Goal: Use online tool/utility: Utilize a website feature to perform a specific function

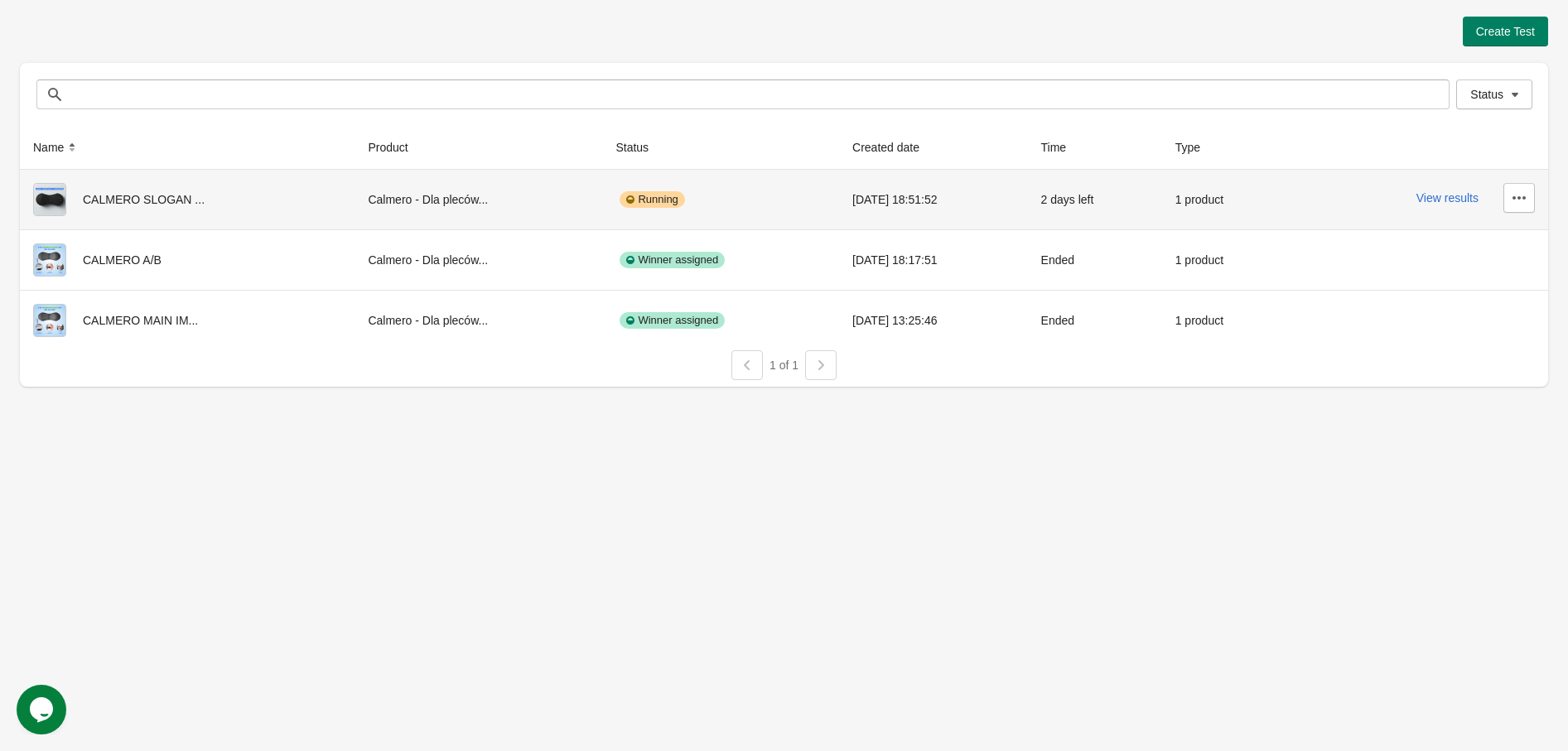
click at [1444, 206] on div "View results" at bounding box center [1419, 198] width 233 height 30
click at [1445, 202] on button "View results" at bounding box center [1448, 198] width 62 height 14
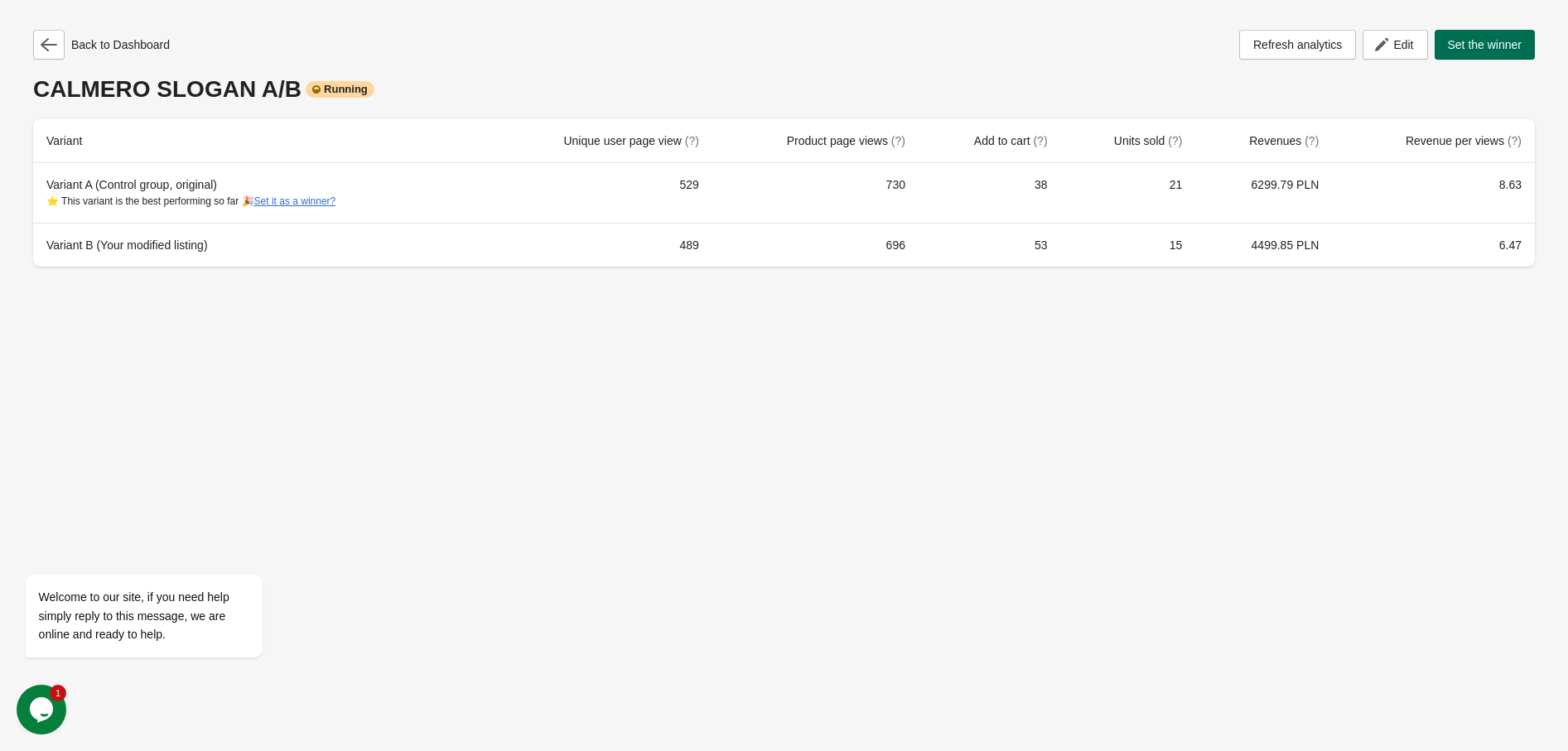
click at [1503, 38] on span "Set the winner" at bounding box center [1485, 45] width 75 height 14
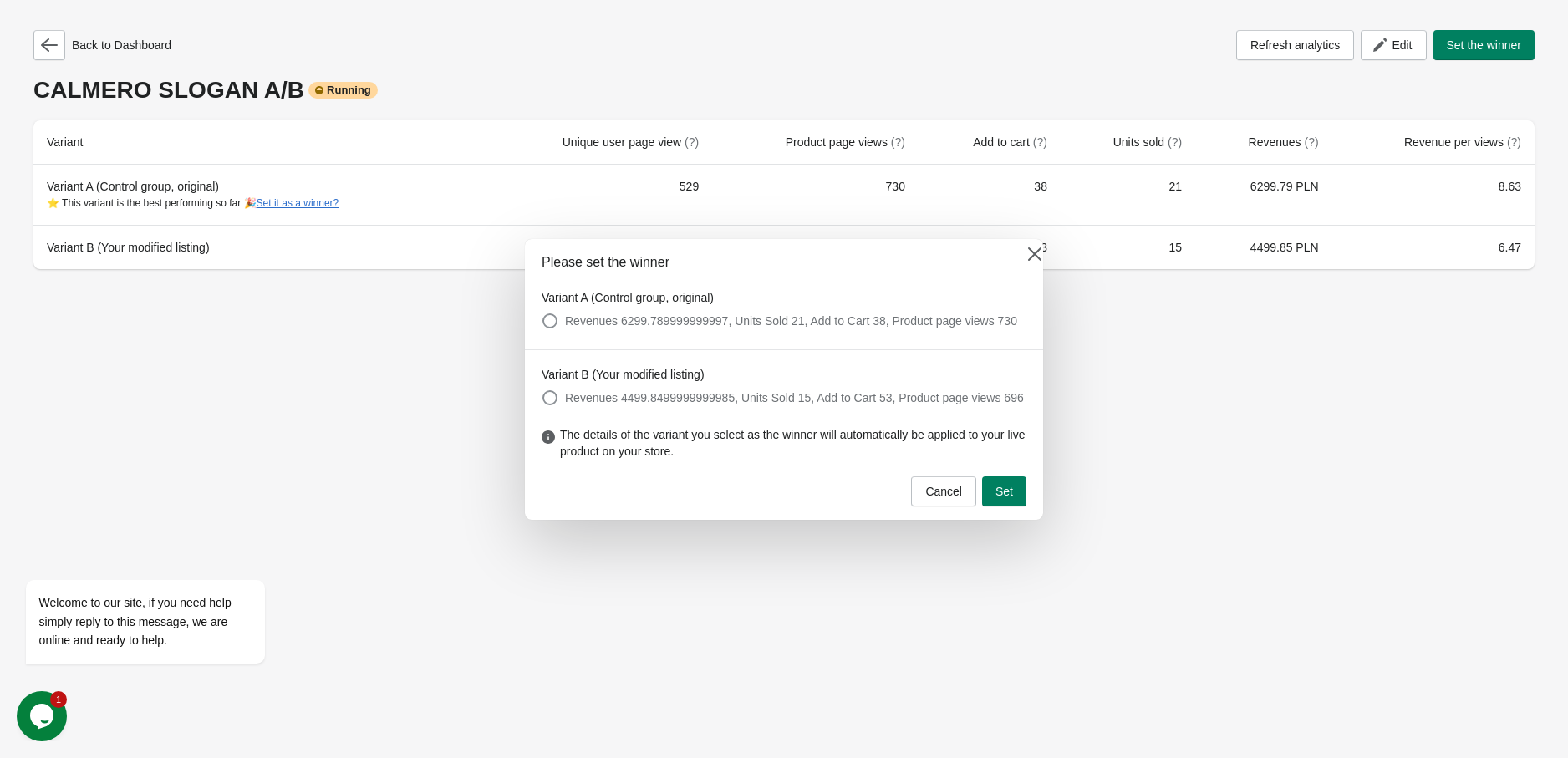
click at [1006, 493] on span "Set" at bounding box center [1004, 492] width 18 height 14
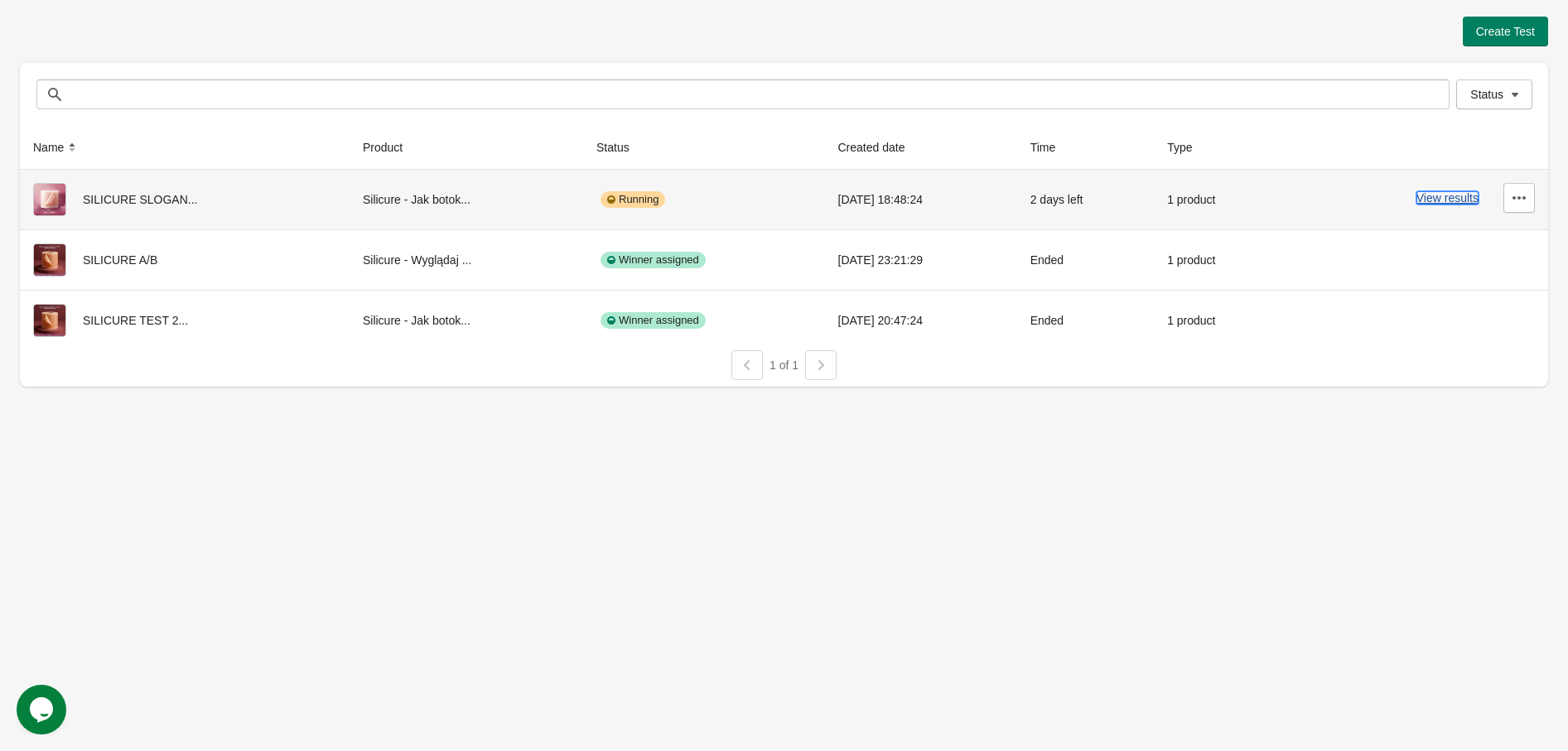
click at [1442, 203] on button "View results" at bounding box center [1448, 198] width 62 height 14
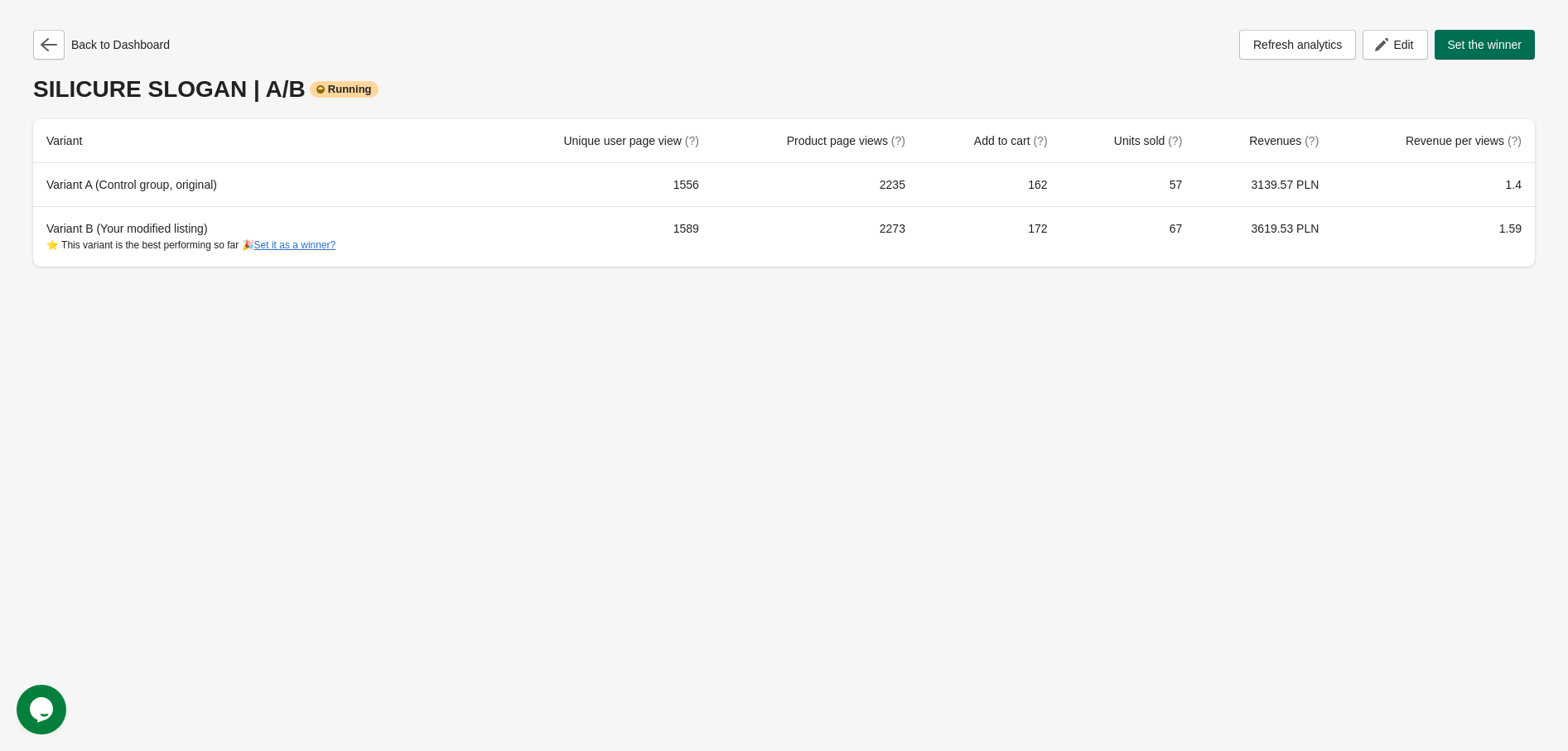
click at [1487, 49] on span "Set the winner" at bounding box center [1485, 45] width 75 height 14
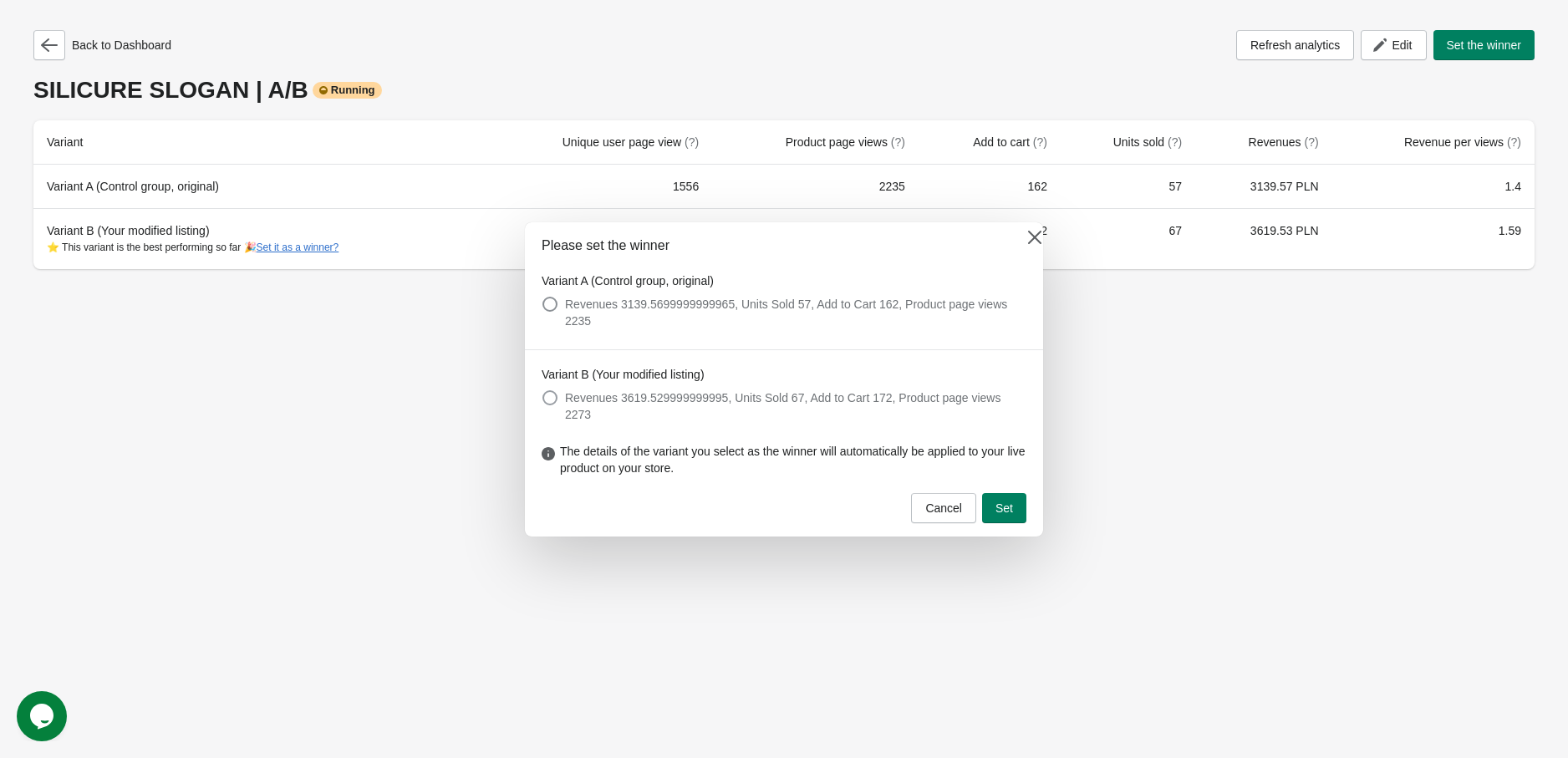
click at [555, 401] on span at bounding box center [549, 397] width 15 height 15
click at [1008, 502] on span "Set" at bounding box center [1004, 509] width 18 height 14
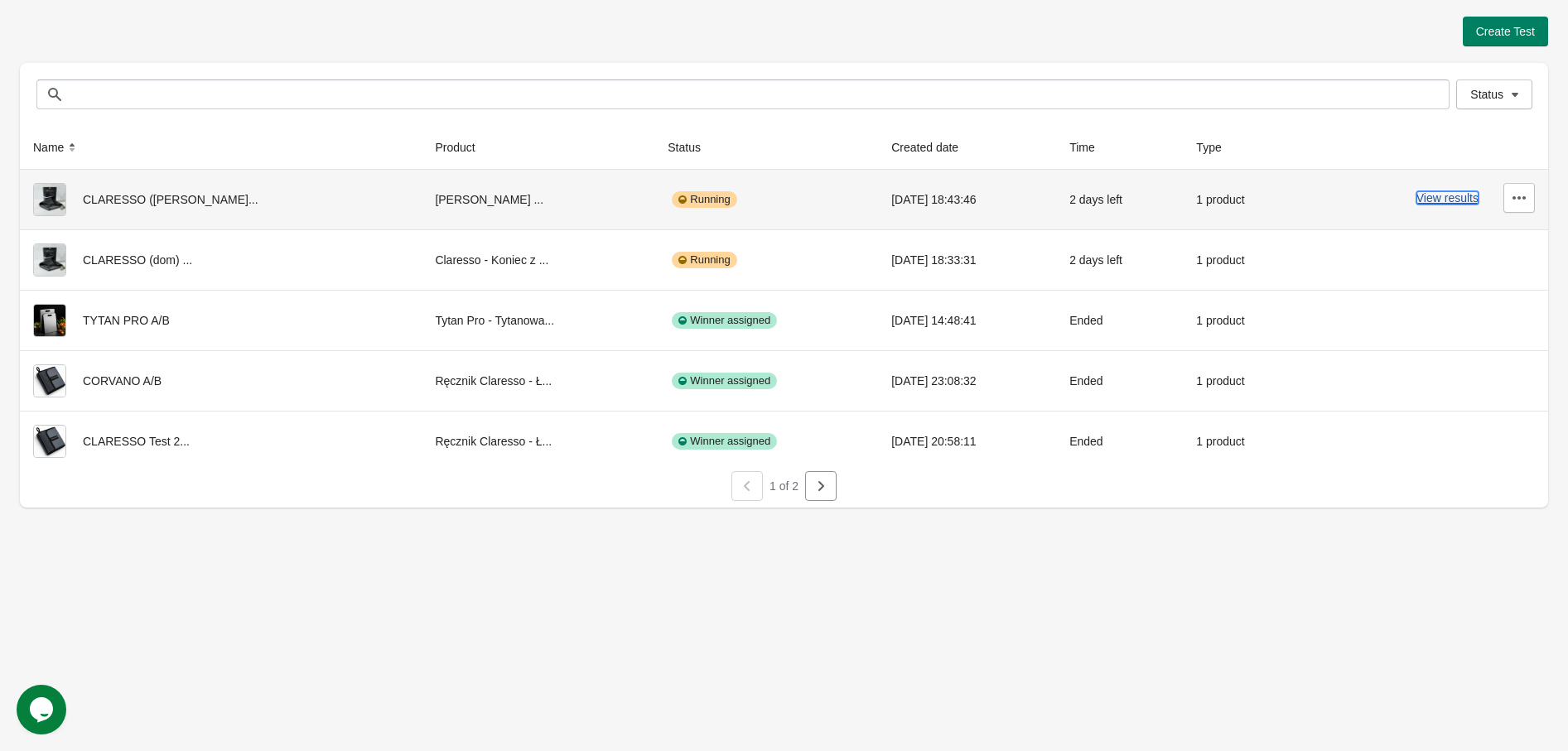
click at [1439, 203] on button "View results" at bounding box center [1448, 198] width 62 height 14
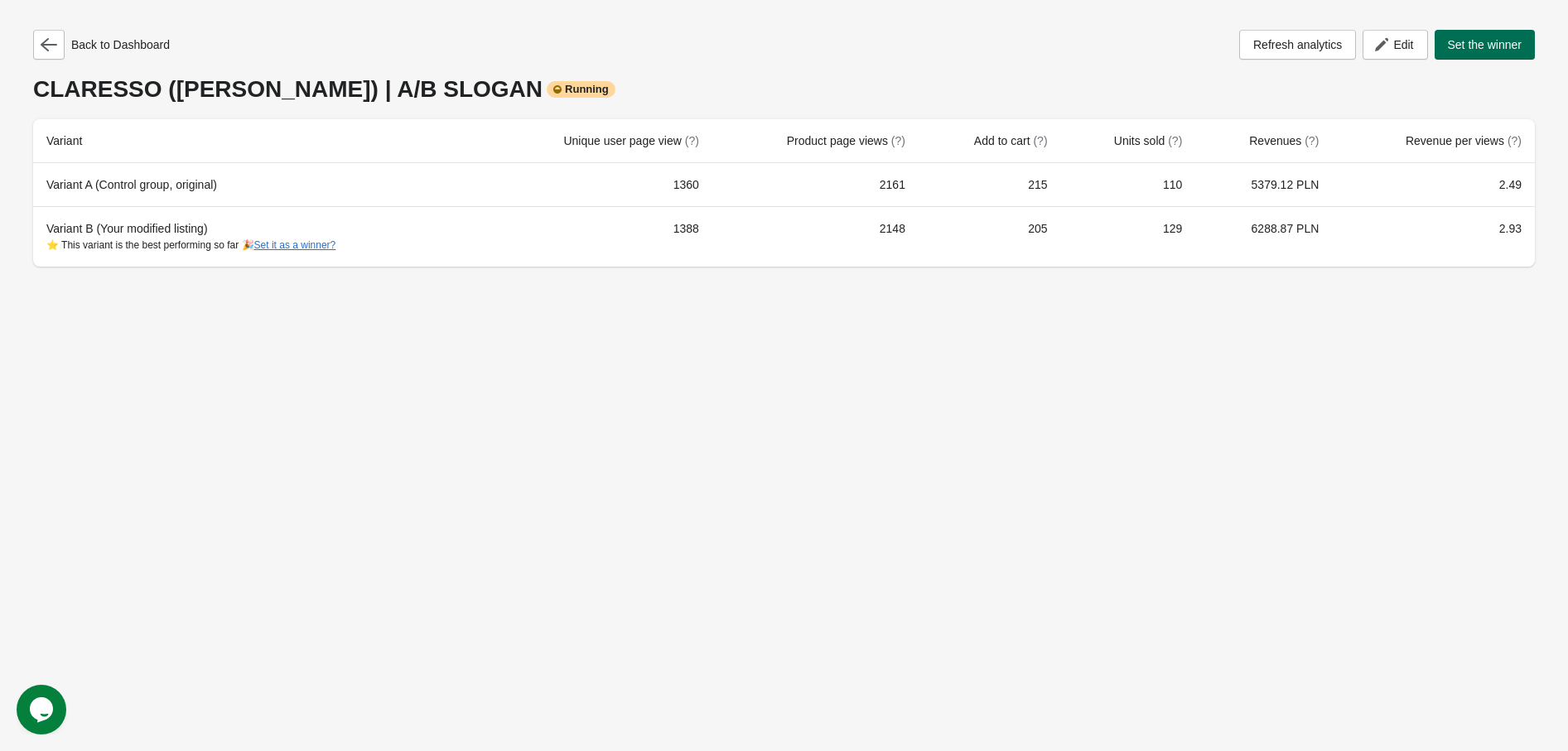
click at [1499, 49] on span "Set the winner" at bounding box center [1485, 45] width 75 height 14
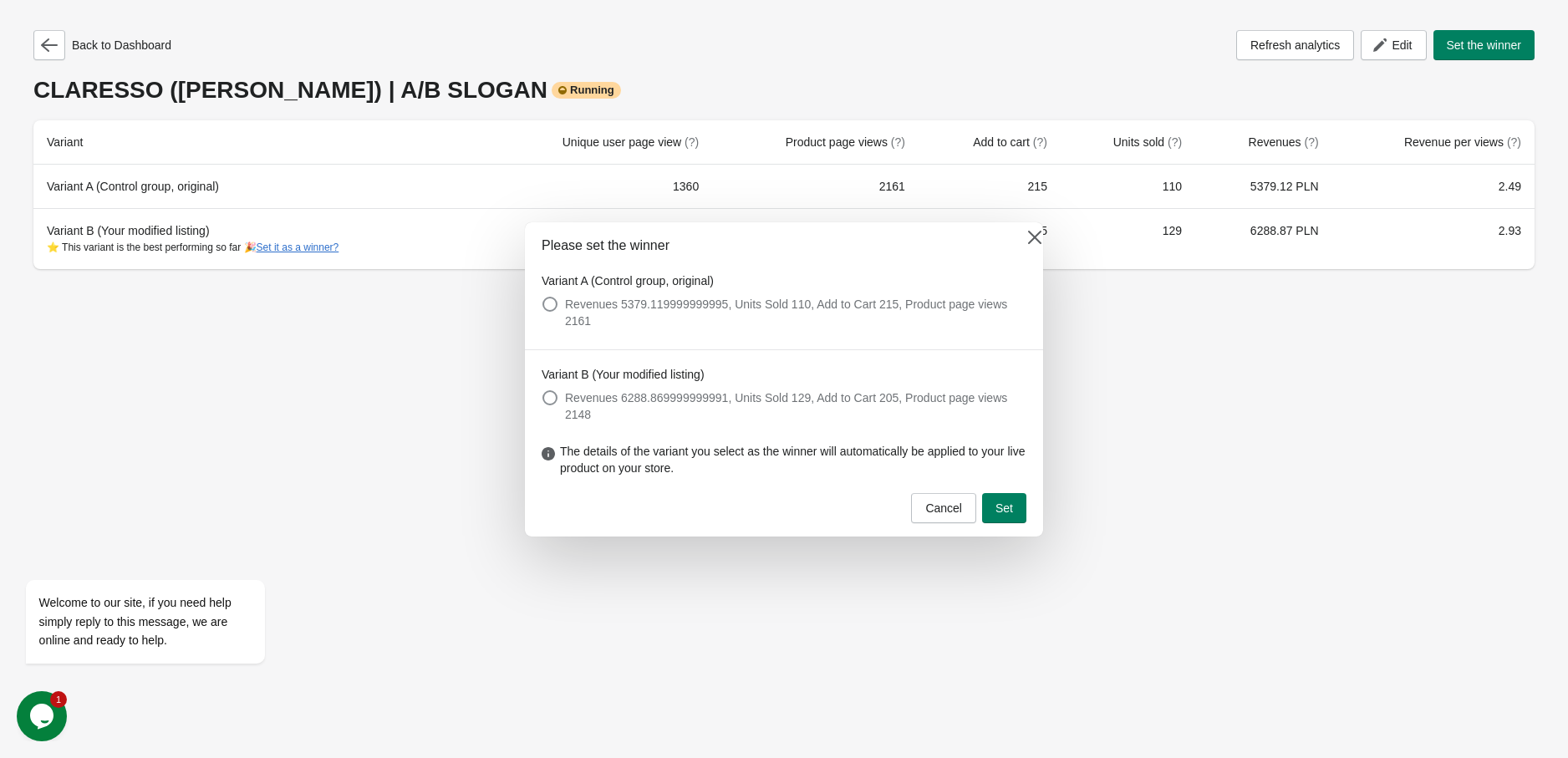
click at [619, 403] on span "Revenues 6288.869999999991, Units Sold 129, Add to Cart 205, Product page views…" at bounding box center [796, 406] width 461 height 33
click at [1020, 495] on button "Set" at bounding box center [1003, 508] width 44 height 30
